Goal: Transaction & Acquisition: Purchase product/service

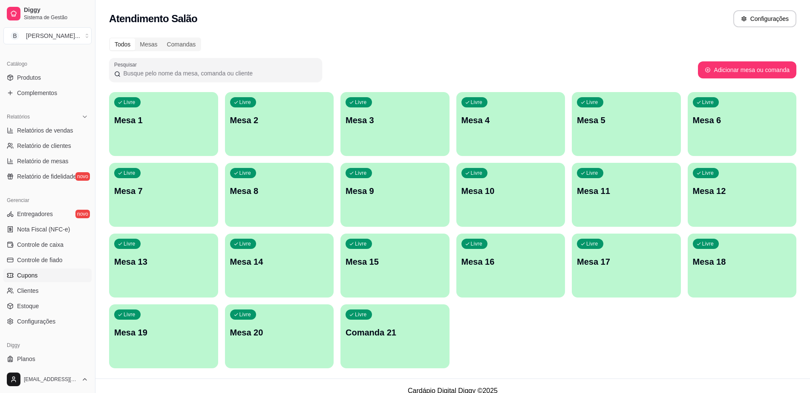
scroll to position [213, 0]
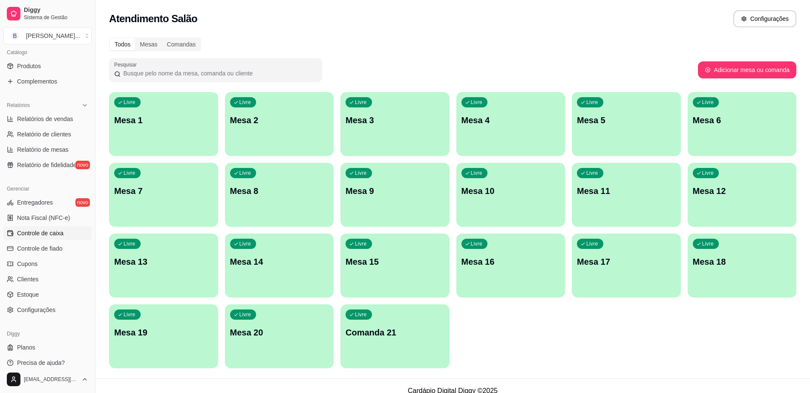
click at [59, 229] on span "Controle de caixa" at bounding box center [40, 233] width 46 height 9
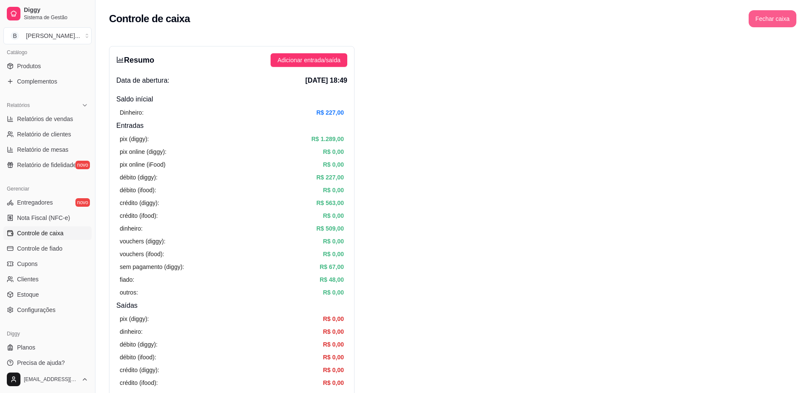
click at [770, 20] on button "Fechar caixa" at bounding box center [773, 18] width 48 height 17
click at [794, 71] on span "Sim" at bounding box center [796, 75] width 10 height 9
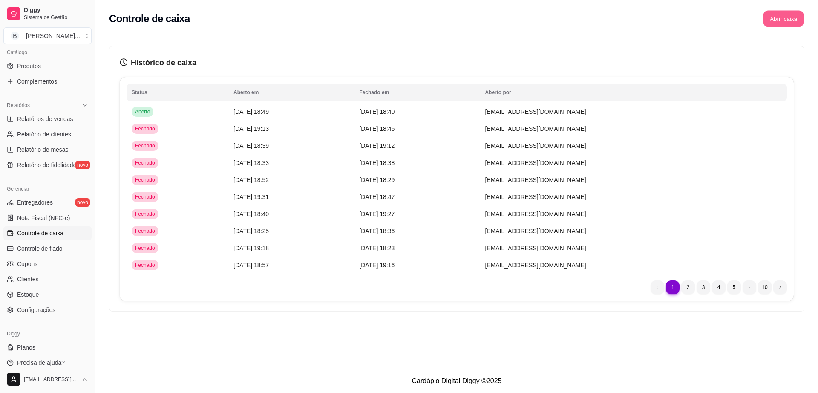
click at [784, 21] on button "Abrir caixa" at bounding box center [783, 19] width 40 height 17
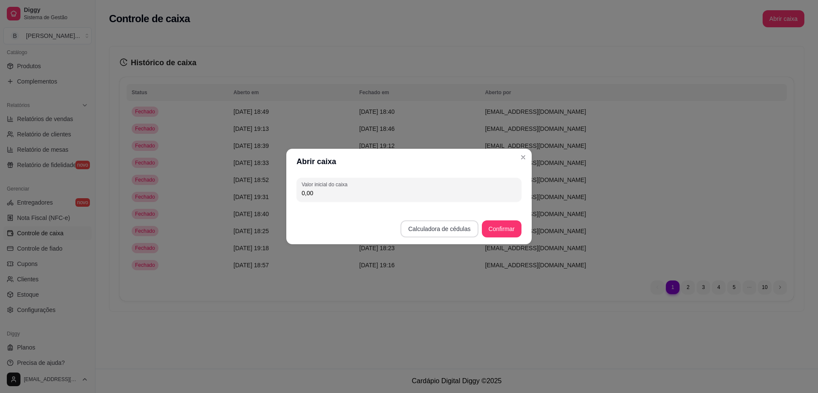
click at [432, 227] on button "Calculadora de cédulas" at bounding box center [440, 228] width 78 height 17
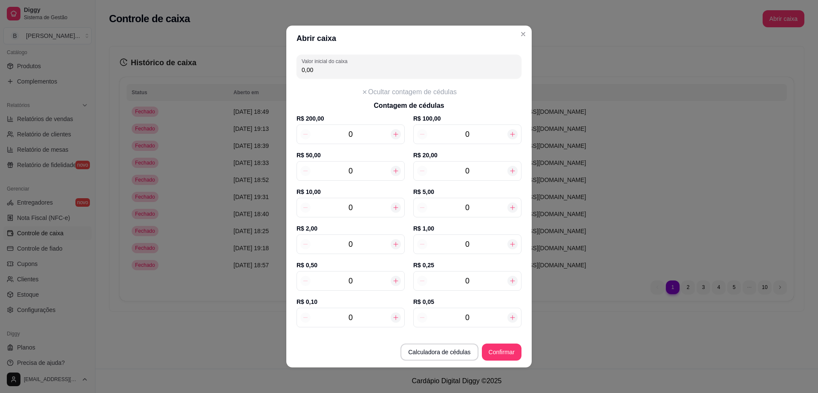
click at [392, 246] on icon at bounding box center [395, 244] width 7 height 7
type input "2,00"
type input "1"
click at [392, 246] on icon at bounding box center [395, 244] width 7 height 7
type input "4,00"
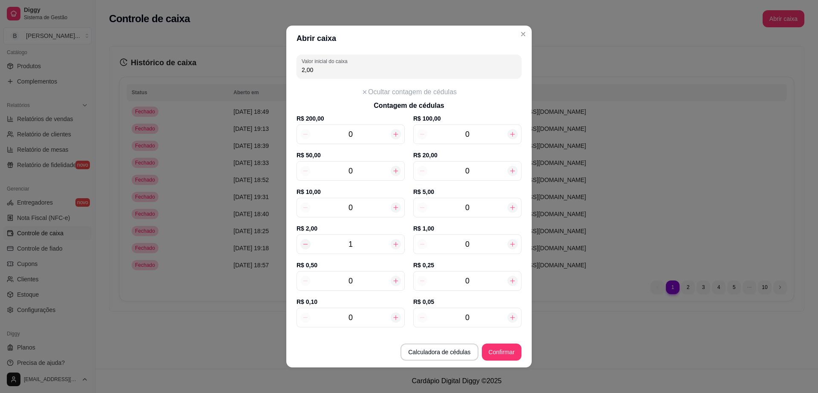
type input "2"
click at [392, 246] on icon at bounding box center [395, 244] width 7 height 7
type input "6,00"
type input "3"
click at [508, 211] on div at bounding box center [513, 207] width 10 height 10
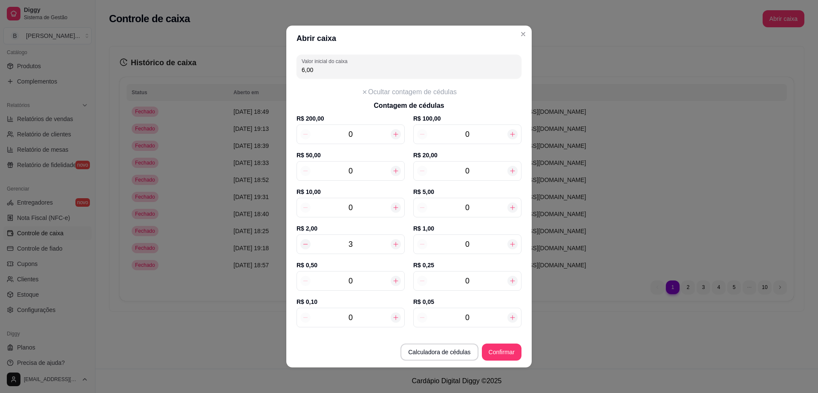
type input "11,00"
type input "1"
click at [508, 211] on div at bounding box center [513, 207] width 10 height 10
type input "16,00"
type input "2"
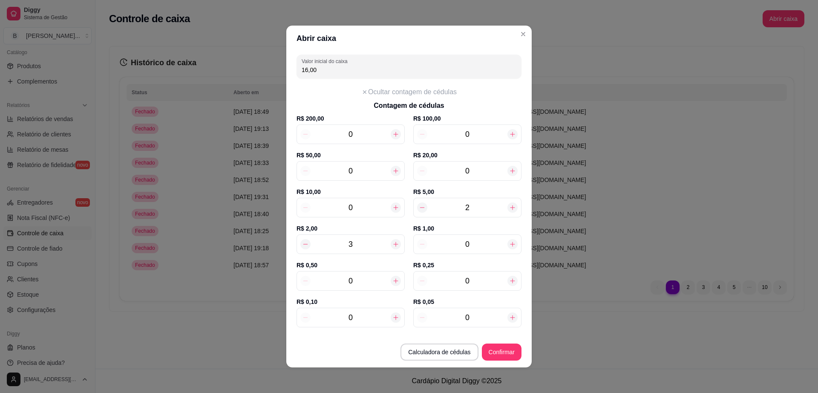
click at [508, 211] on div at bounding box center [513, 207] width 10 height 10
type input "21,00"
type input "3"
click at [508, 211] on div at bounding box center [513, 207] width 10 height 10
type input "26,00"
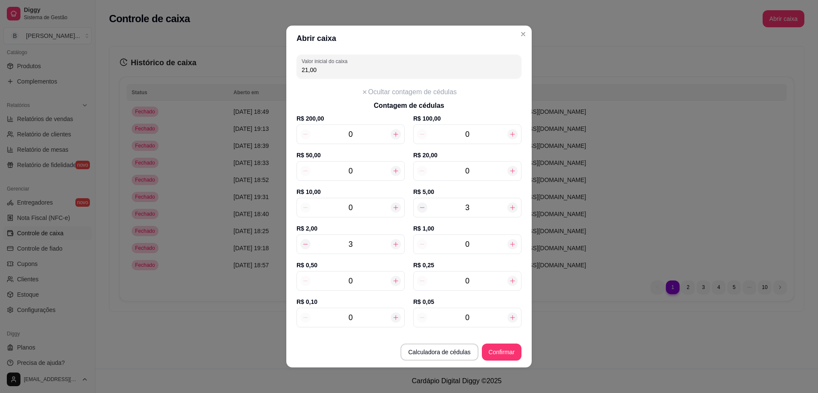
type input "4"
click at [508, 211] on div at bounding box center [513, 207] width 10 height 10
type input "31,00"
type input "5"
click at [419, 206] on icon at bounding box center [422, 207] width 7 height 7
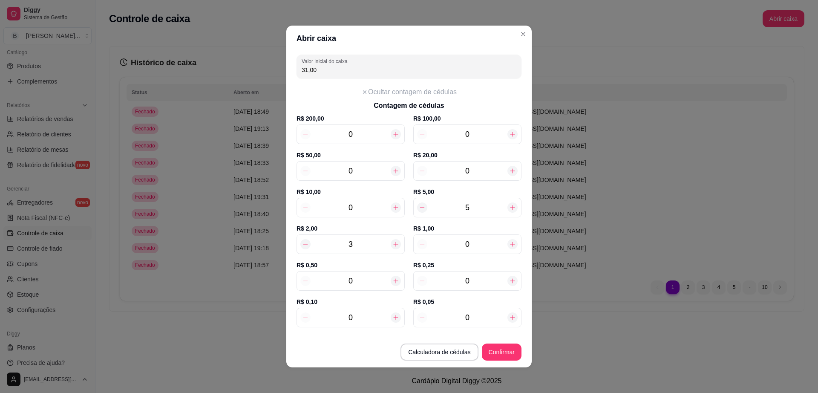
type input "26,00"
type input "4"
click at [351, 205] on input "0" at bounding box center [351, 208] width 80 height 12
type input "36,00"
type input "10"
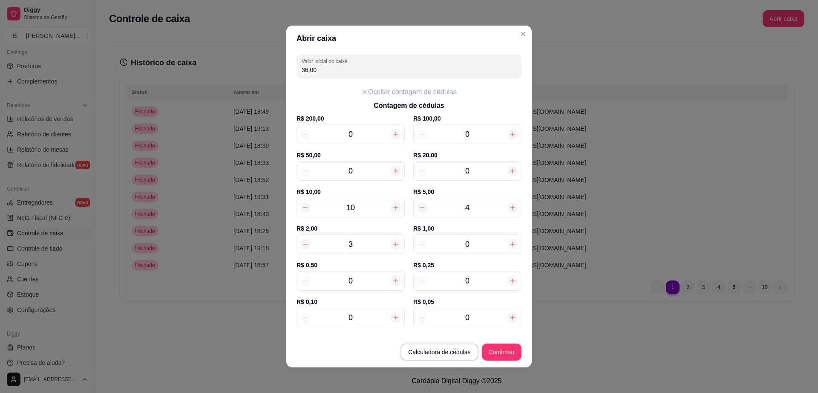
type input "126,00"
type input "10"
click at [472, 207] on input "4" at bounding box center [467, 208] width 80 height 12
type input "106,00"
type input "5"
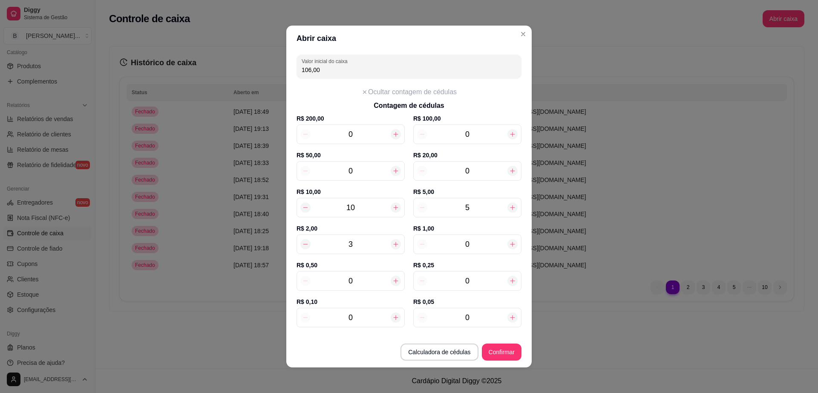
type input "131,00"
type input "5"
click at [509, 168] on icon at bounding box center [512, 170] width 7 height 7
type input "151,00"
type input "1"
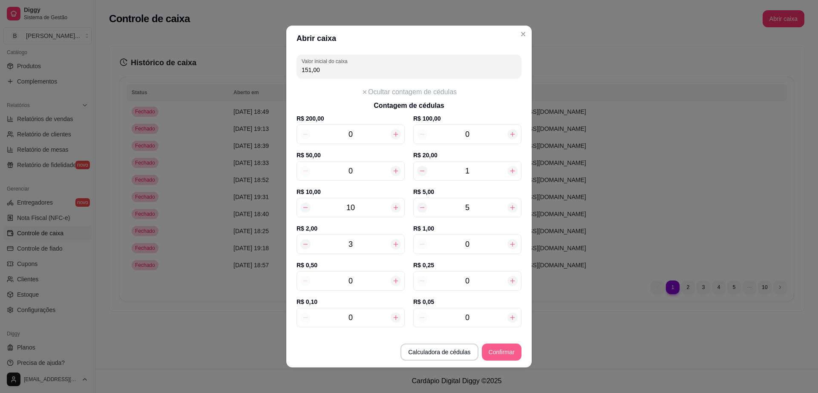
click at [502, 349] on button "Confirmar" at bounding box center [502, 351] width 40 height 17
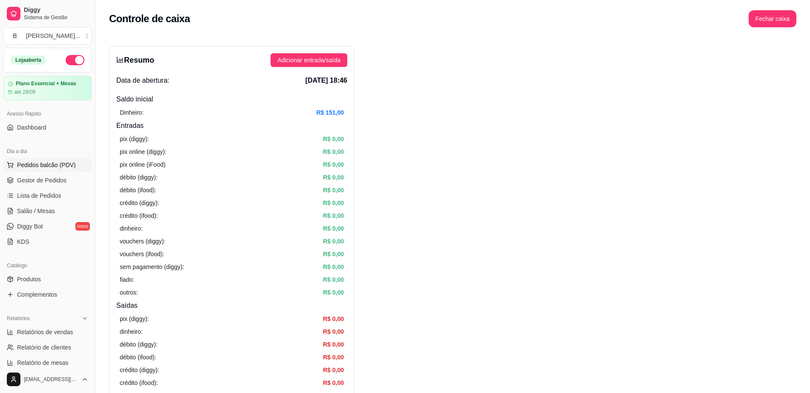
click at [65, 160] on button "Pedidos balcão (PDV)" at bounding box center [47, 165] width 88 height 14
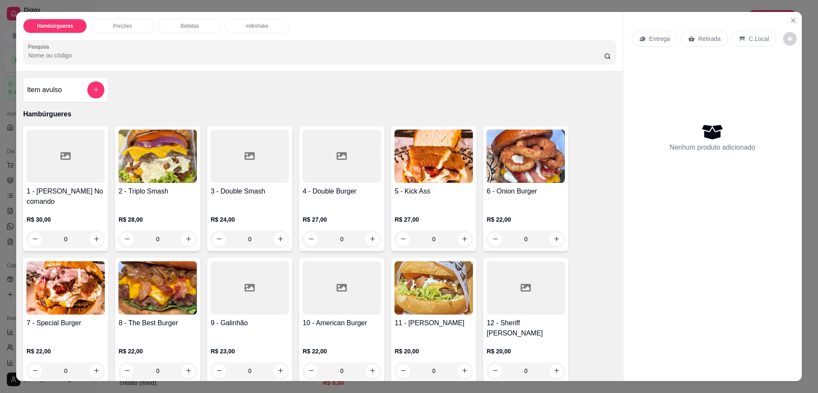
scroll to position [53, 0]
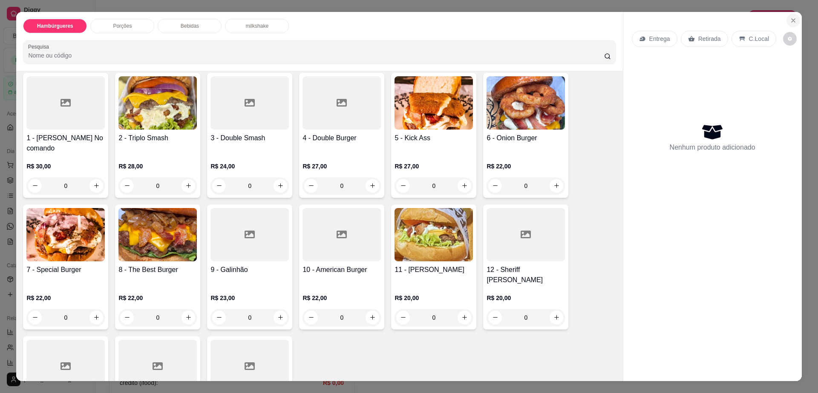
click at [790, 19] on icon "Close" at bounding box center [793, 20] width 7 height 7
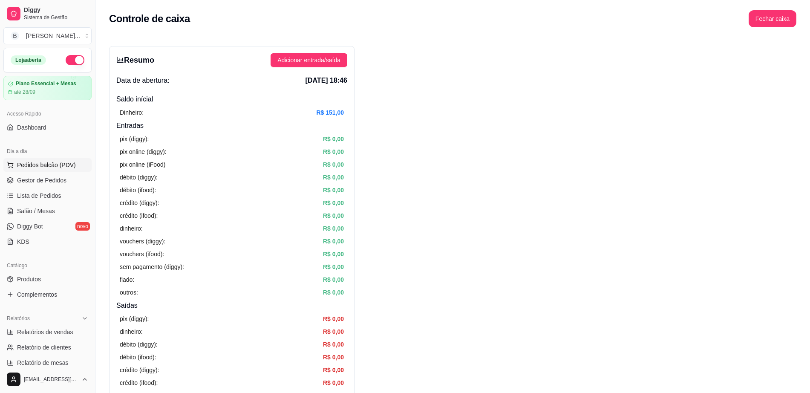
click at [72, 170] on button "Pedidos balcão (PDV)" at bounding box center [47, 165] width 88 height 14
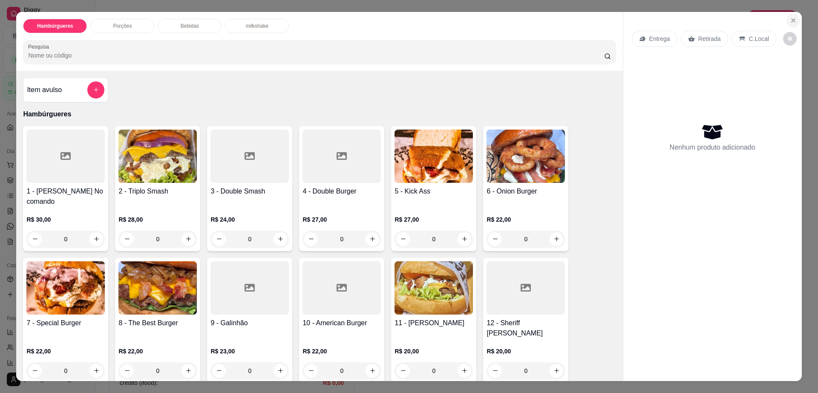
click at [790, 19] on icon "Close" at bounding box center [793, 20] width 7 height 7
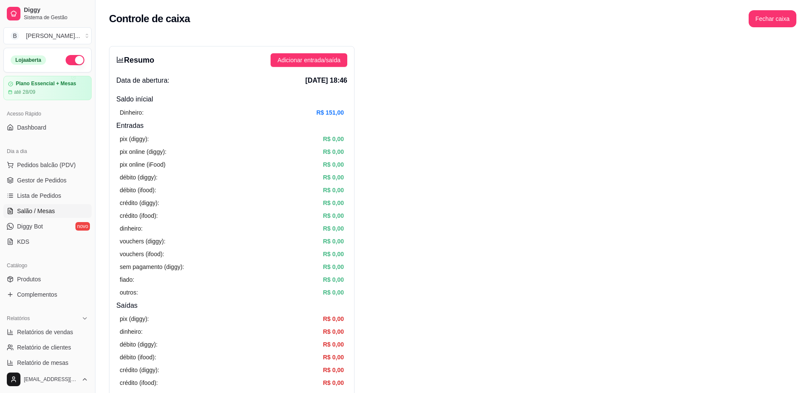
click at [78, 211] on link "Salão / Mesas" at bounding box center [47, 211] width 88 height 14
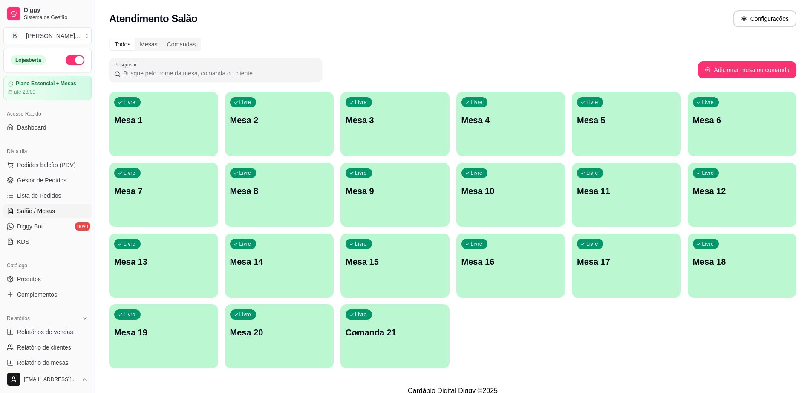
click at [355, 183] on div "Livre Mesa 9" at bounding box center [394, 190] width 109 height 54
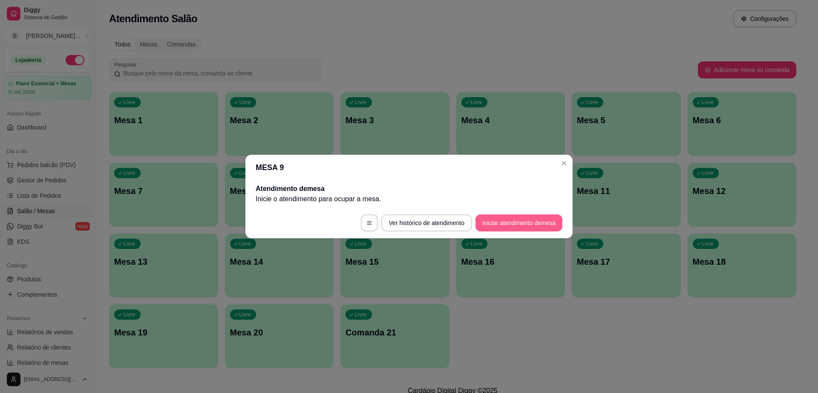
click at [511, 216] on button "Iniciar atendimento de mesa" at bounding box center [519, 222] width 87 height 17
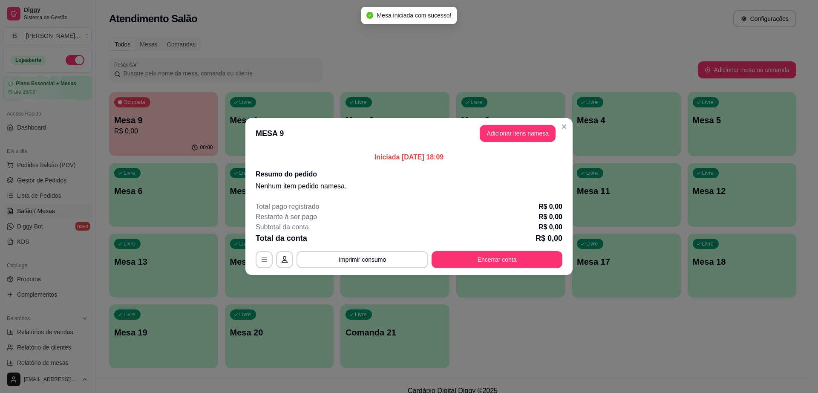
click at [534, 138] on button "Adicionar itens na mesa" at bounding box center [518, 133] width 76 height 17
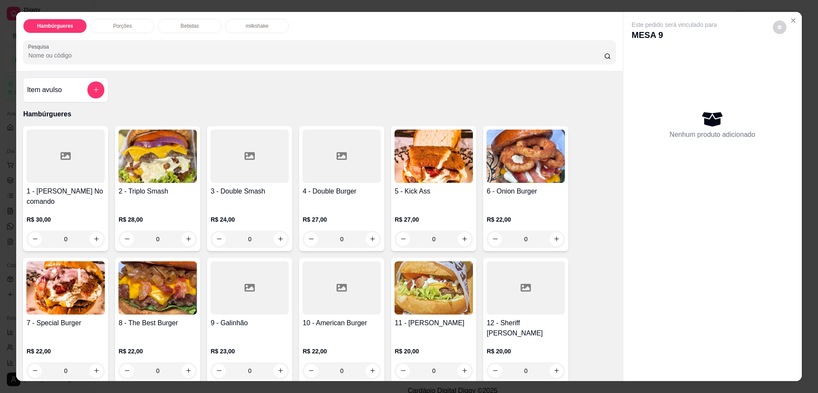
click at [326, 180] on div at bounding box center [342, 156] width 78 height 53
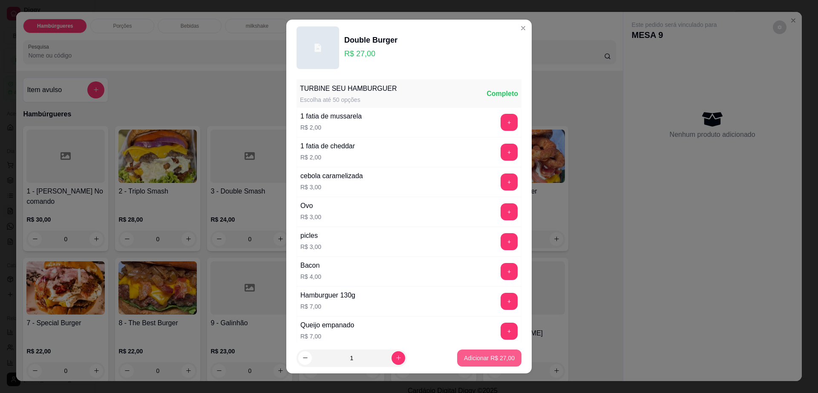
click at [488, 353] on button "Adicionar R$ 27,00" at bounding box center [489, 357] width 64 height 17
type input "1"
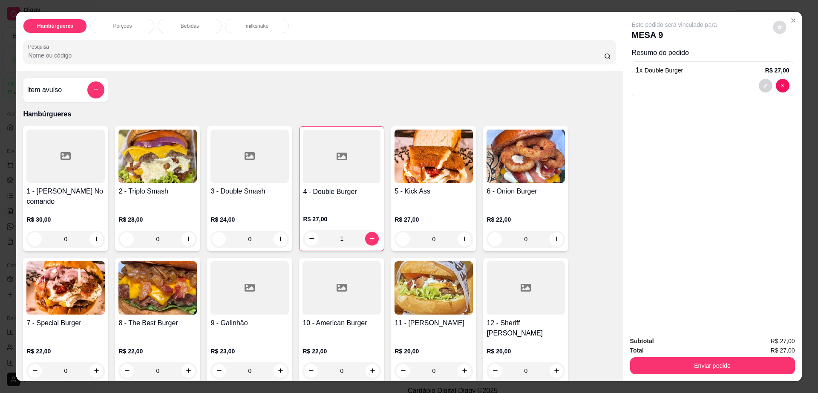
click at [777, 27] on icon "decrease-product-quantity" at bounding box center [779, 27] width 5 height 5
click at [661, 367] on button "Enviar pedido" at bounding box center [712, 365] width 165 height 17
click at [662, 363] on button "Enviar pedido" at bounding box center [712, 366] width 160 height 17
click at [756, 341] on button "Enviar pedido" at bounding box center [772, 345] width 47 height 16
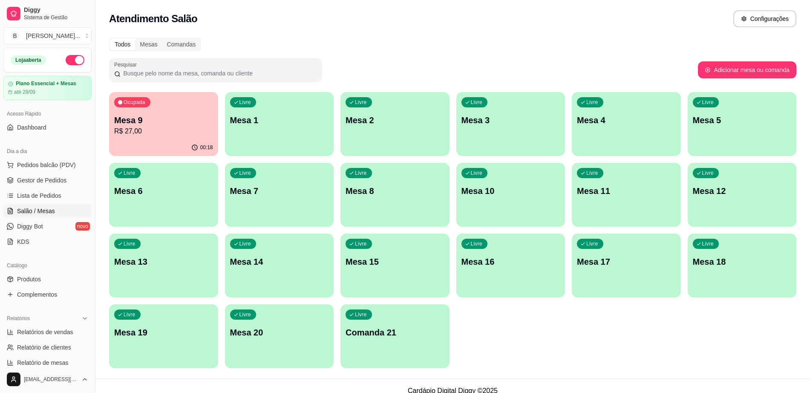
click at [141, 149] on div "00:18" at bounding box center [163, 147] width 109 height 17
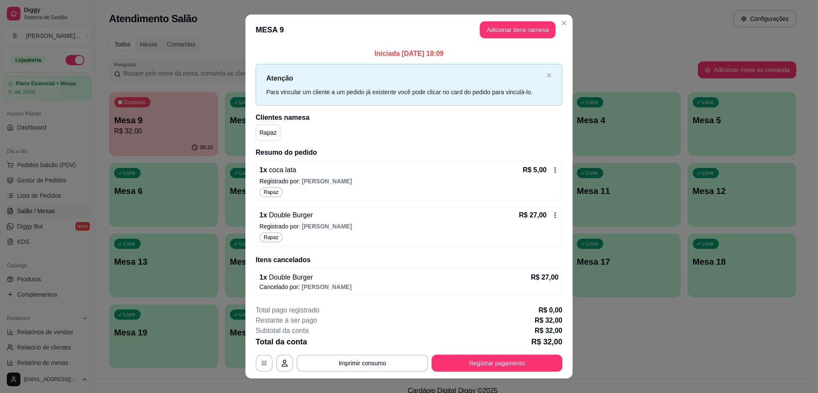
scroll to position [13, 0]
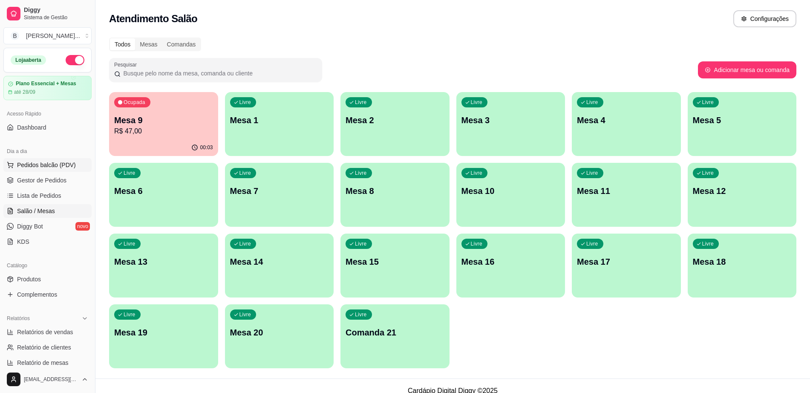
click at [65, 169] on span "Pedidos balcão (PDV)" at bounding box center [46, 165] width 59 height 9
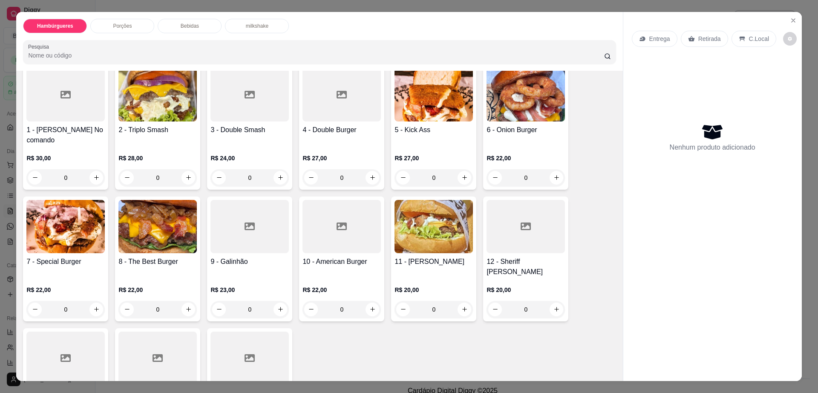
scroll to position [213, 0]
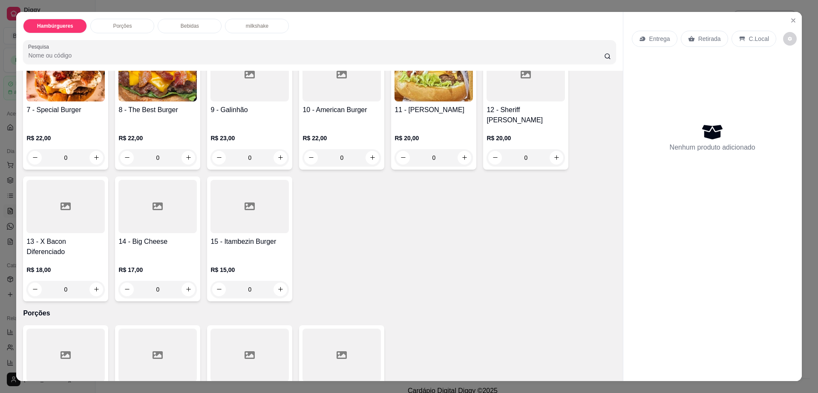
click at [152, 208] on div at bounding box center [157, 206] width 78 height 53
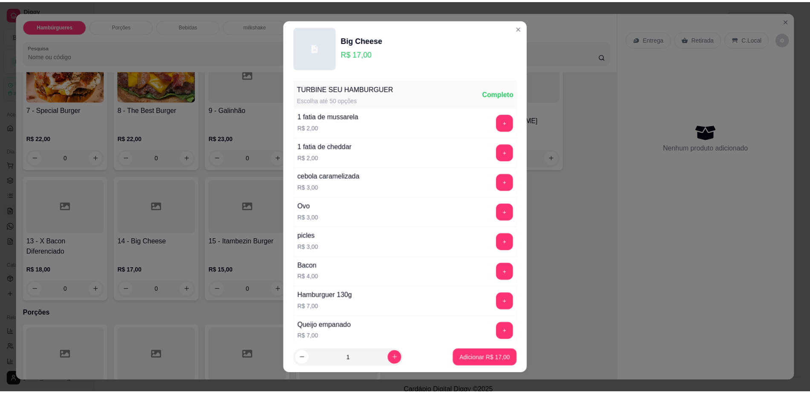
scroll to position [67, 0]
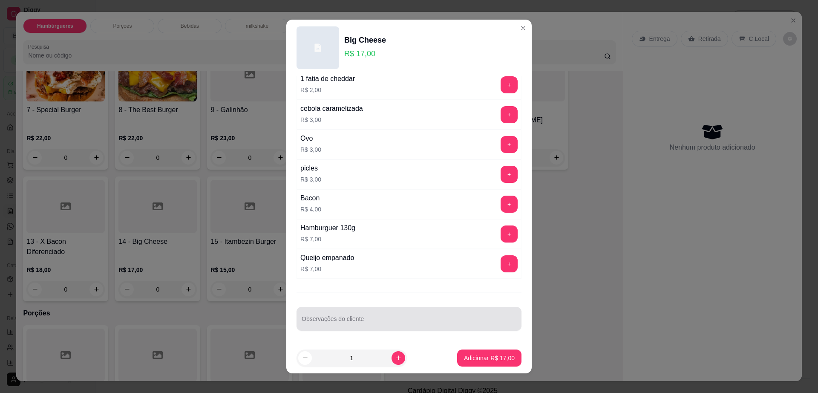
click at [338, 318] on div "Observações do cliente" at bounding box center [409, 319] width 225 height 24
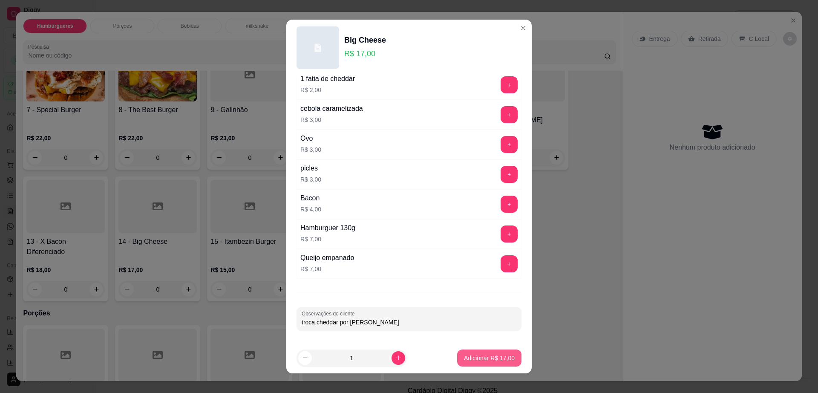
type input "troca cheddar por [PERSON_NAME]"
click at [482, 354] on p "Adicionar R$ 17,00" at bounding box center [489, 358] width 51 height 9
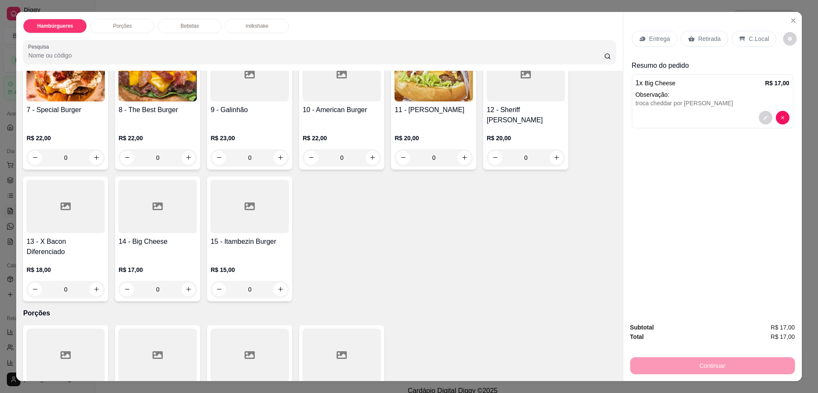
click at [658, 38] on p "Entrega" at bounding box center [659, 39] width 21 height 9
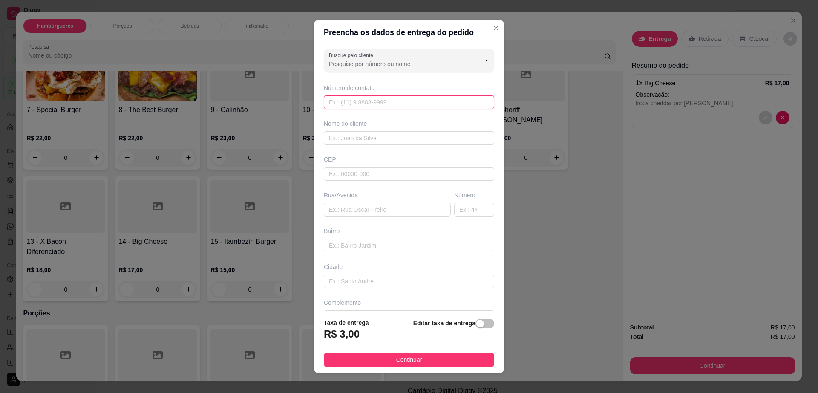
click at [380, 101] on input "text" at bounding box center [409, 102] width 170 height 14
paste input "[PHONE_NUMBER]"
type input "[PHONE_NUMBER]"
click at [377, 140] on input "text" at bounding box center [409, 138] width 170 height 14
paste input "[PERSON_NAME]"
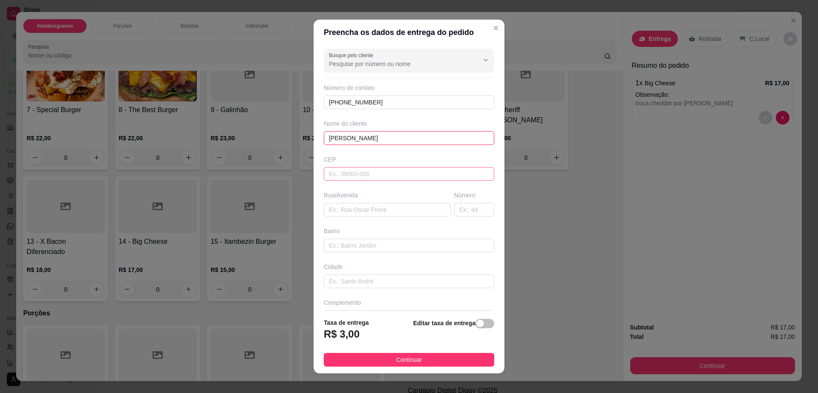
type input "[PERSON_NAME]"
click at [378, 176] on input "text" at bounding box center [409, 174] width 170 height 14
type input "45140000"
type input "Itambé"
type input "45140000"
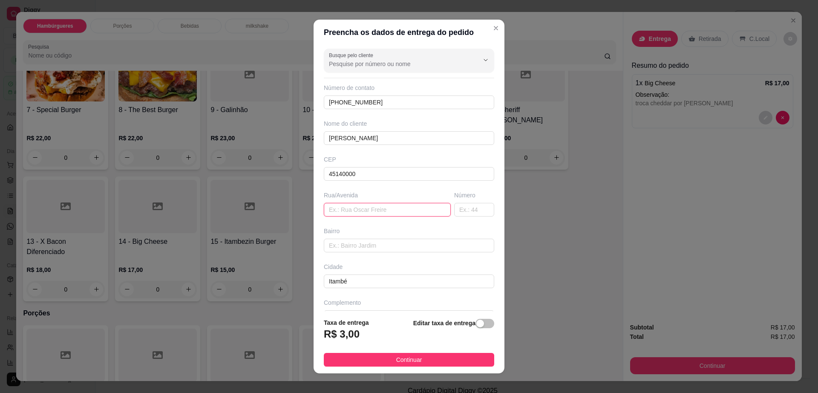
click at [381, 214] on input "text" at bounding box center [387, 210] width 127 height 14
paste input "[GEOGRAPHIC_DATA]"
type input "[GEOGRAPHIC_DATA]"
click at [464, 214] on input "text" at bounding box center [474, 210] width 40 height 14
type input "73"
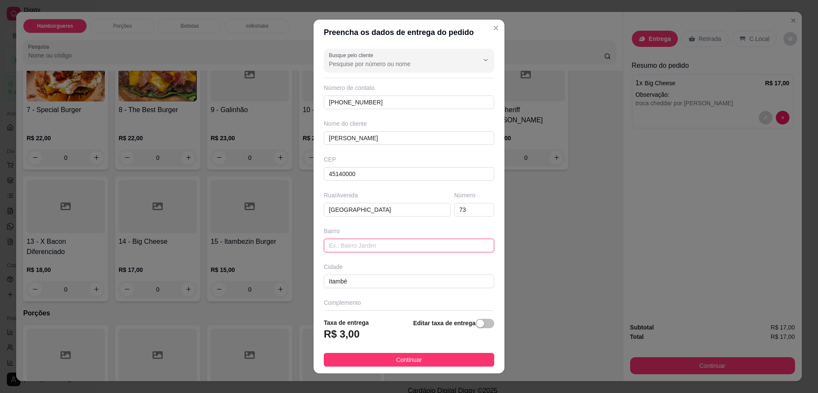
click at [403, 245] on input "text" at bounding box center [409, 246] width 170 height 14
type input "centro"
click at [417, 362] on button "Continuar" at bounding box center [409, 360] width 170 height 14
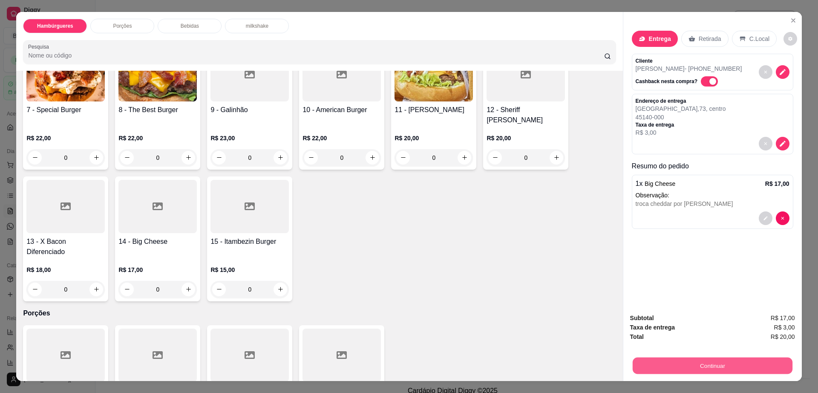
click at [679, 368] on button "Continuar" at bounding box center [712, 366] width 160 height 17
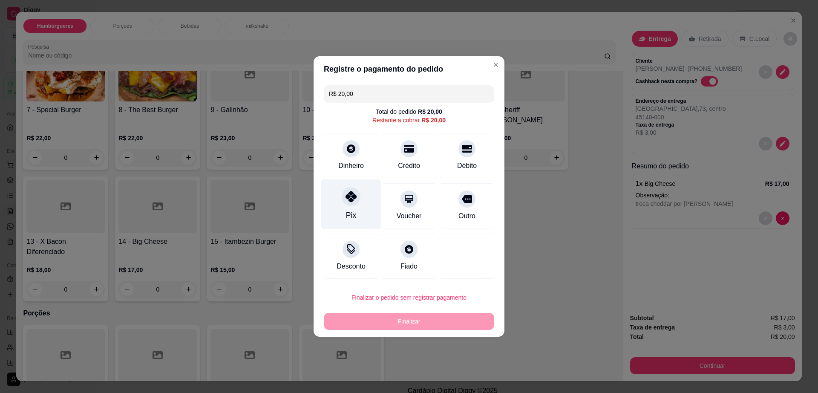
click at [352, 208] on div "Pix" at bounding box center [351, 204] width 60 height 50
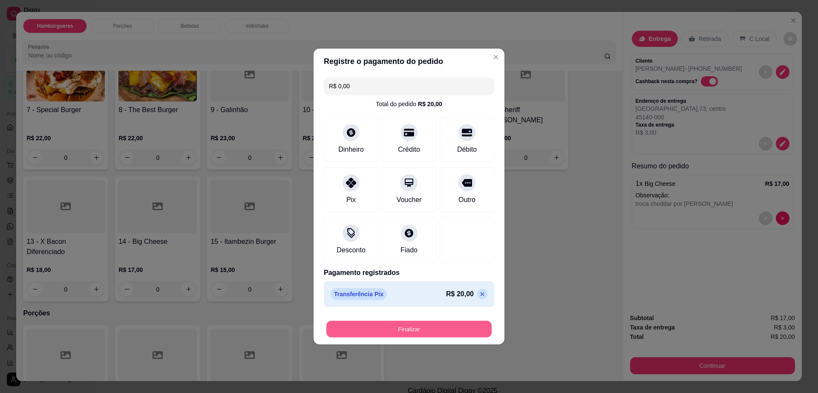
click at [400, 326] on button "Finalizar" at bounding box center [408, 329] width 165 height 17
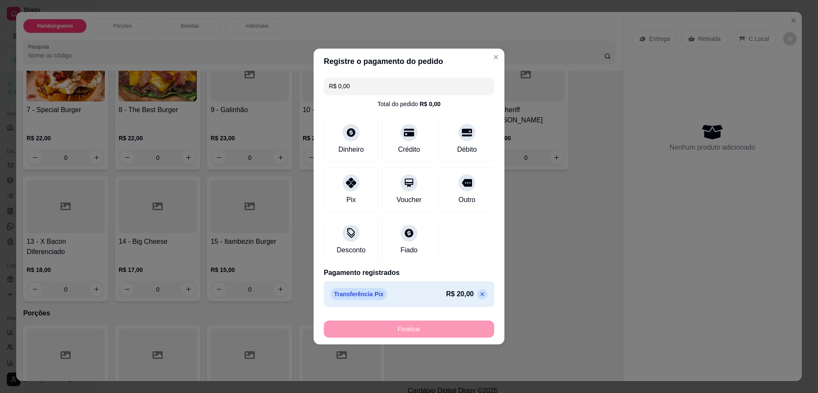
type input "-R$ 20,00"
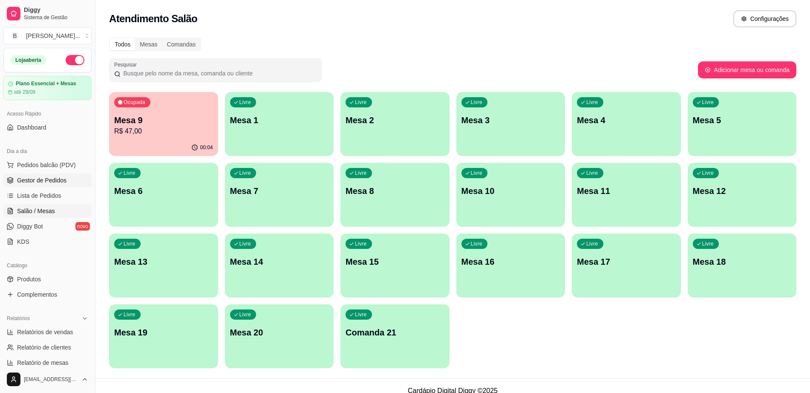
click at [46, 182] on span "Gestor de Pedidos" at bounding box center [41, 180] width 49 height 9
